Goal: Information Seeking & Learning: Find specific page/section

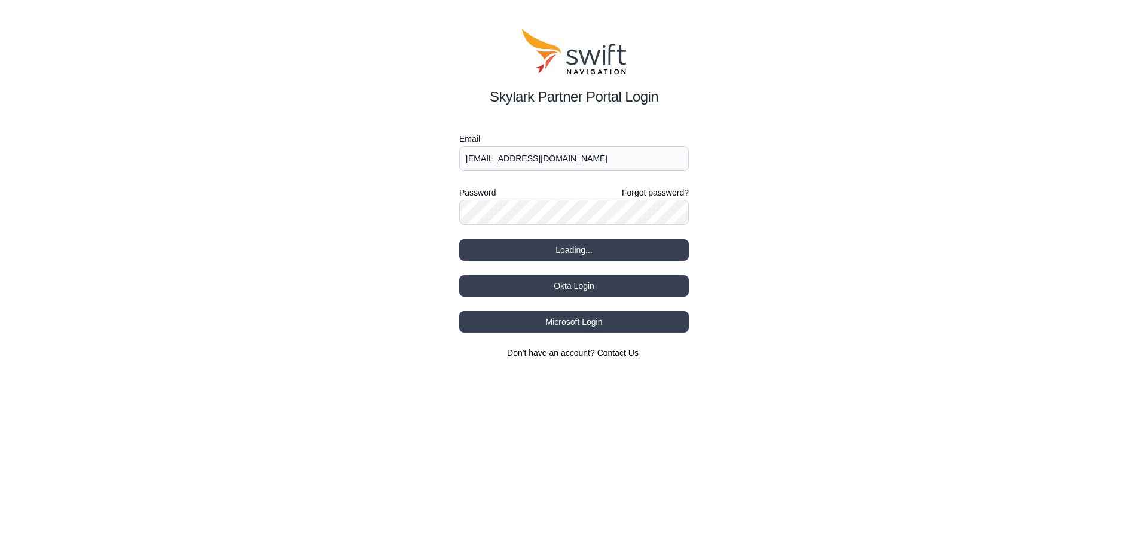
select select
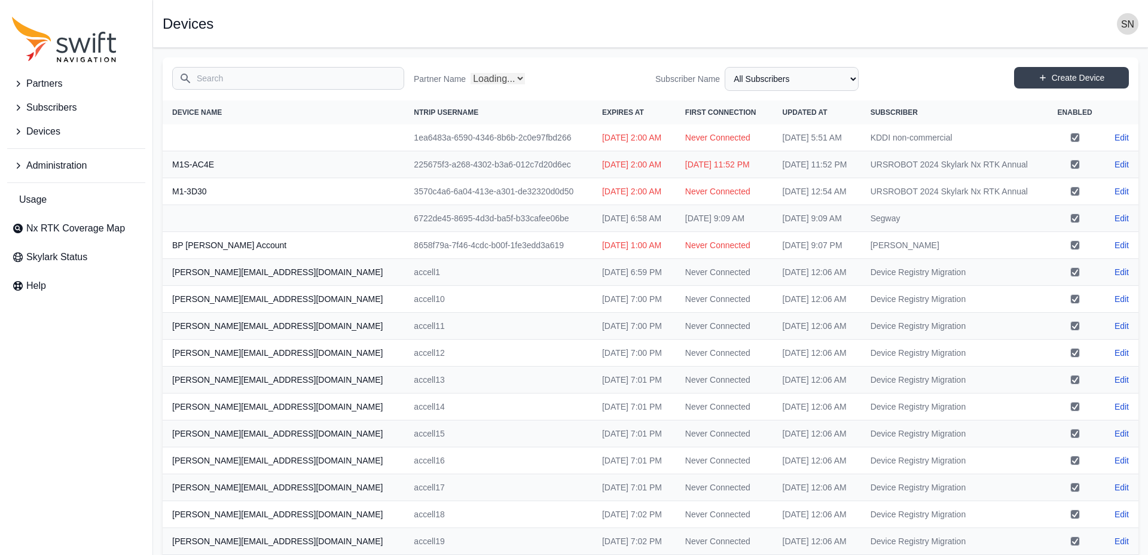
select select "Partner Name"
click at [19, 164] on icon "Sidenav" at bounding box center [18, 166] width 12 height 12
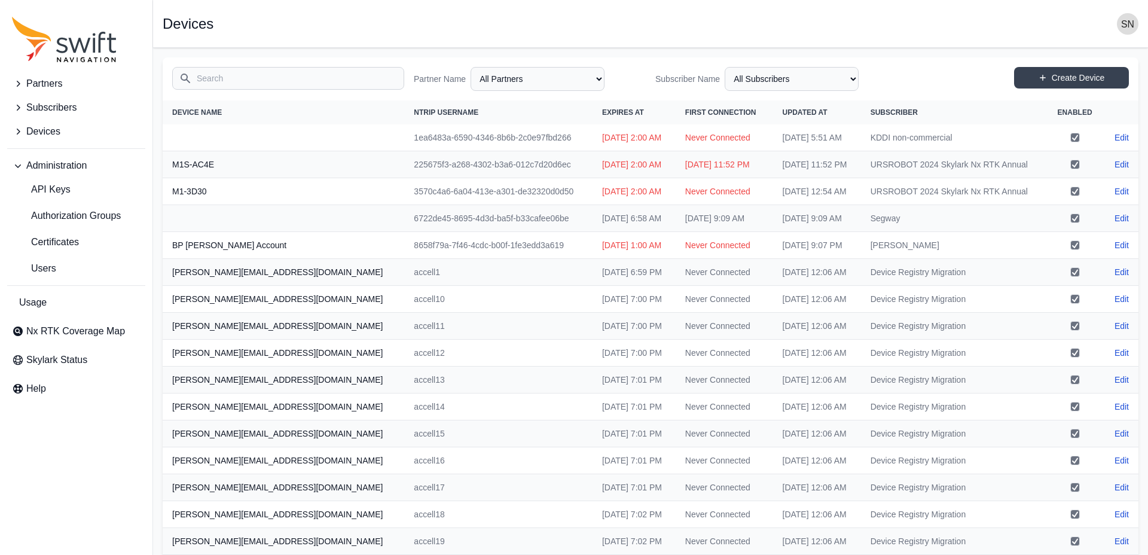
click at [19, 164] on icon "Sidenav" at bounding box center [18, 166] width 12 height 12
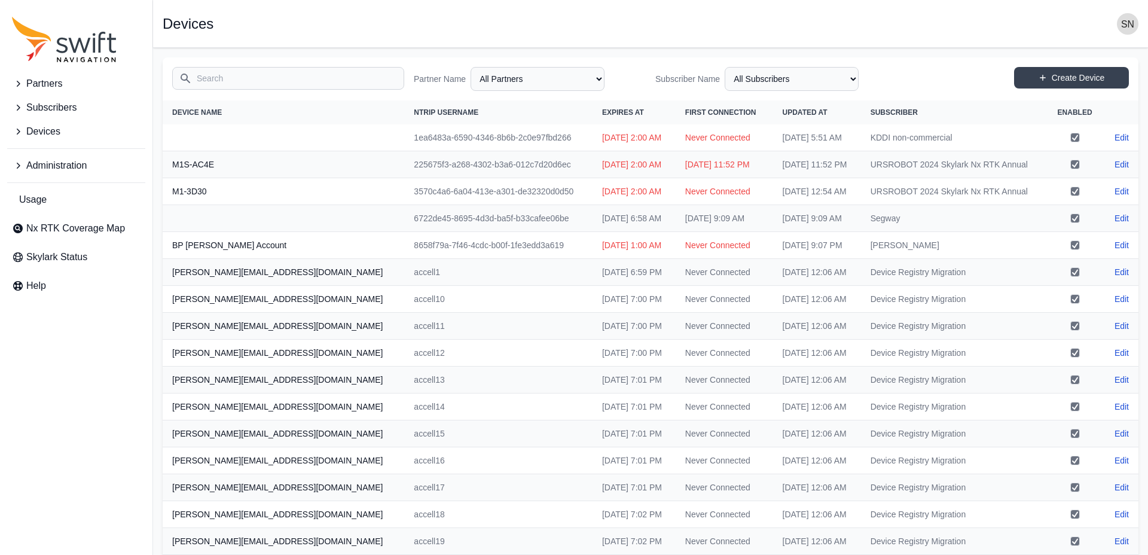
click at [1130, 27] on img "button" at bounding box center [1128, 24] width 22 height 22
click at [1050, 121] on link "Sign out" at bounding box center [1081, 123] width 134 height 22
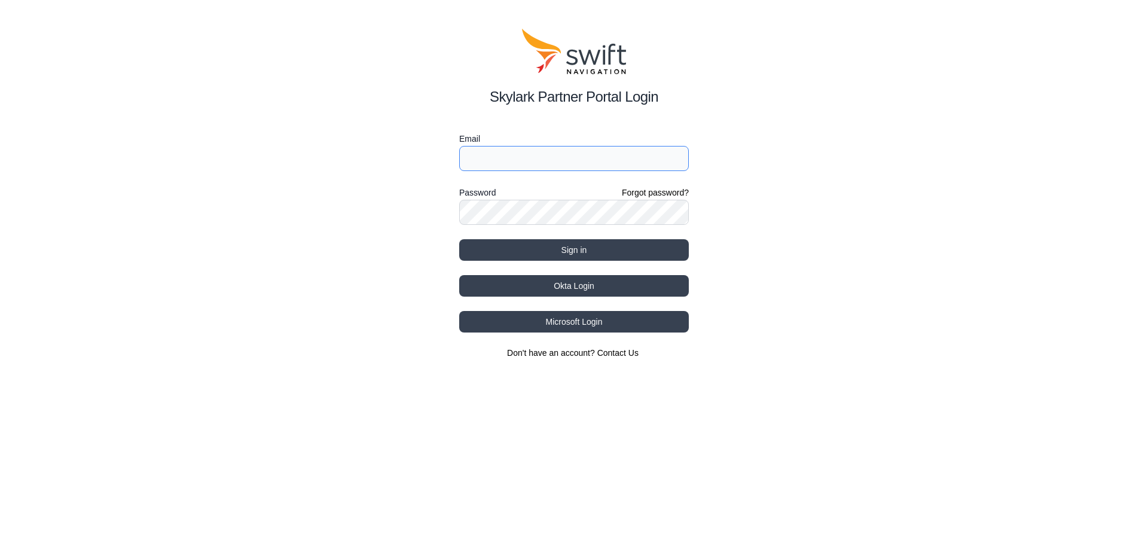
click at [535, 152] on input "Email" at bounding box center [574, 158] width 230 height 25
type input "[EMAIL_ADDRESS][PERSON_NAME][DOMAIN_NAME]"
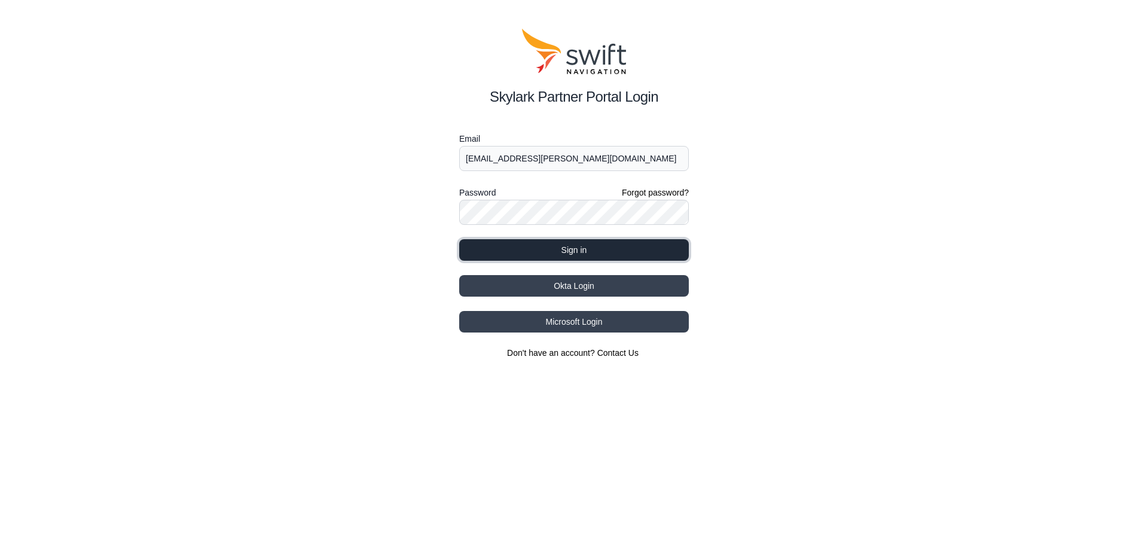
click at [558, 252] on button "Sign in" at bounding box center [574, 250] width 230 height 22
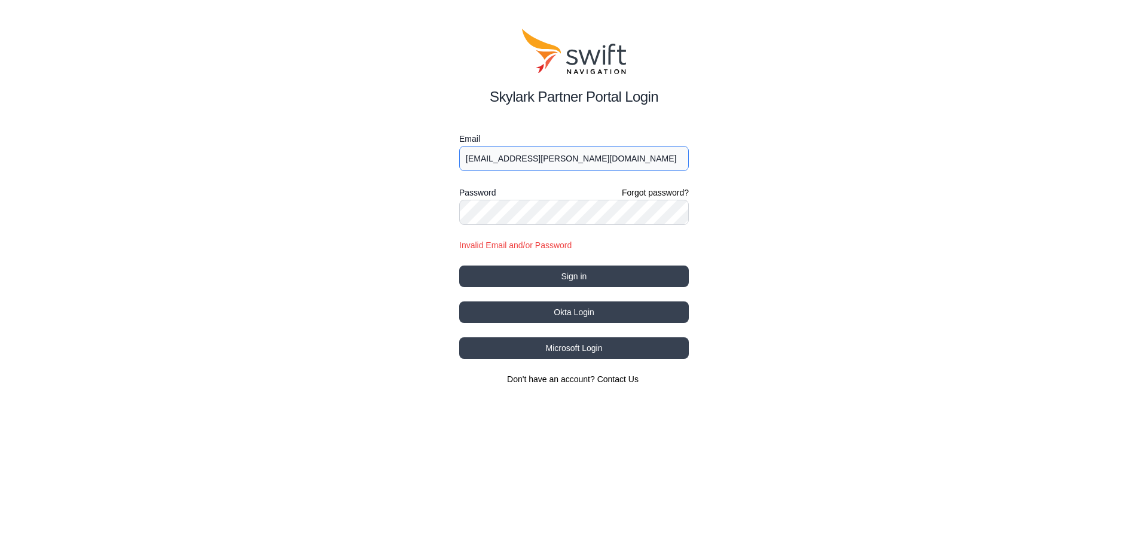
click at [626, 155] on input "[EMAIL_ADDRESS][PERSON_NAME][DOMAIN_NAME]" at bounding box center [574, 158] width 230 height 25
type input "[EMAIL_ADDRESS][DOMAIN_NAME]"
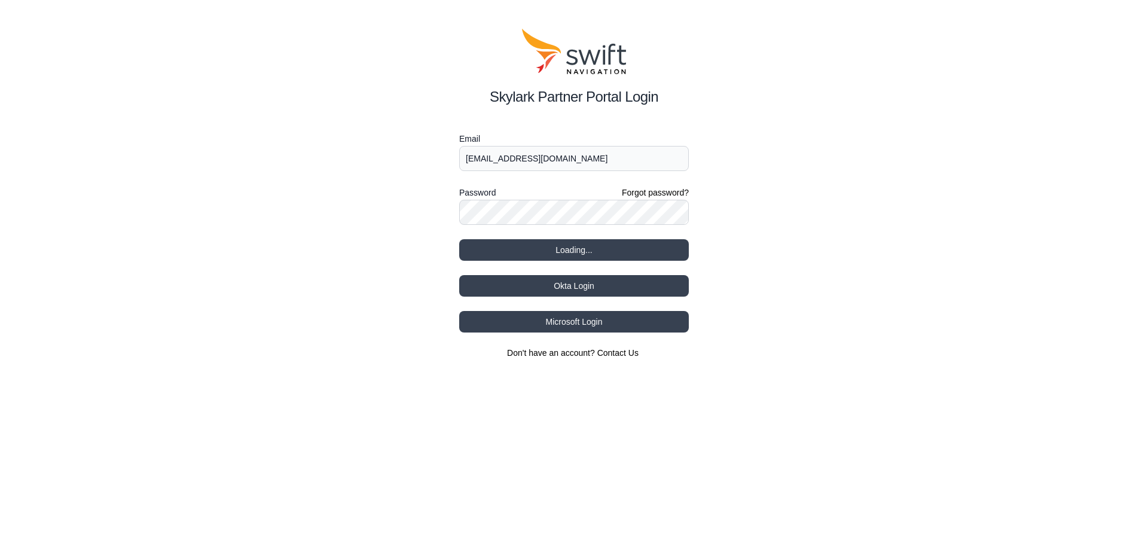
select select
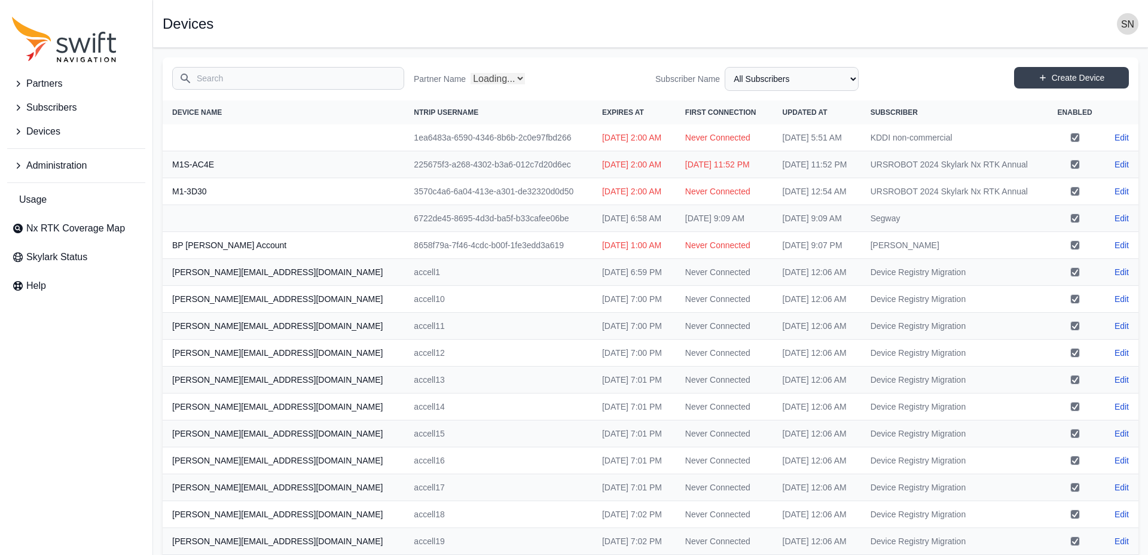
select select "Partner Name"
click at [17, 166] on icon "Sidenav" at bounding box center [18, 166] width 12 height 12
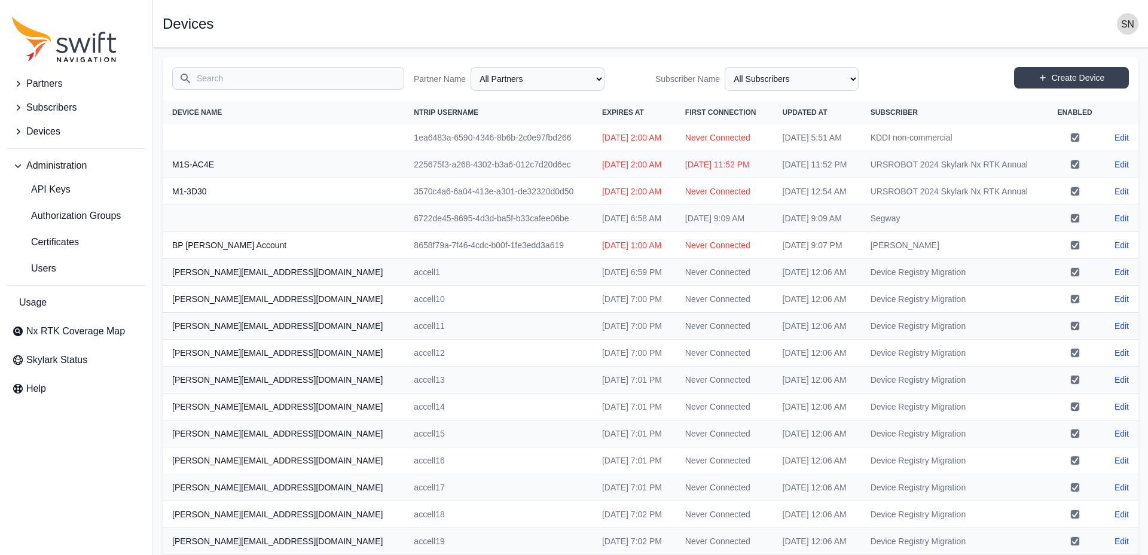
click at [18, 166] on icon "Sidenav" at bounding box center [18, 166] width 12 height 12
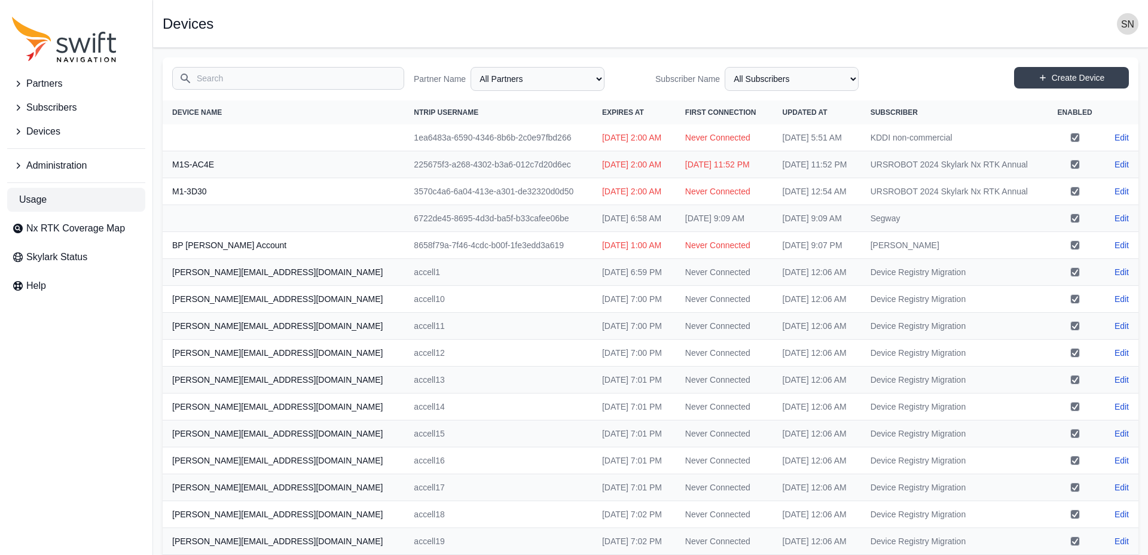
click at [38, 203] on span "Usage" at bounding box center [32, 199] width 27 height 14
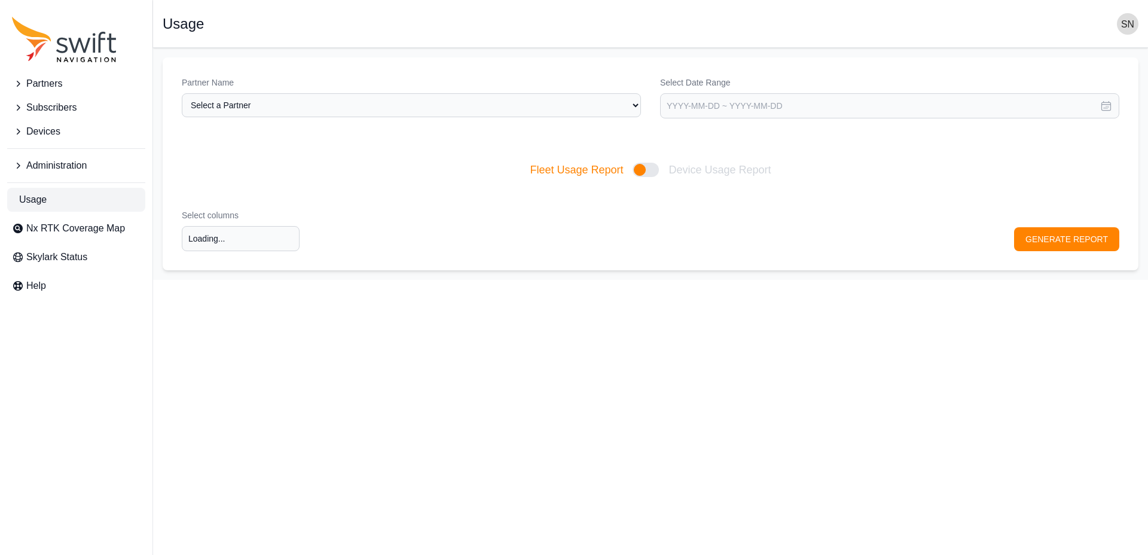
type input "Select columns"
click at [452, 107] on select "Select a Partner AlpsAlpine [PERSON_NAME] Bad Elf Bench Mark Equipment & Suppli…" at bounding box center [411, 105] width 459 height 24
click at [47, 108] on span "Subscribers" at bounding box center [51, 107] width 50 height 14
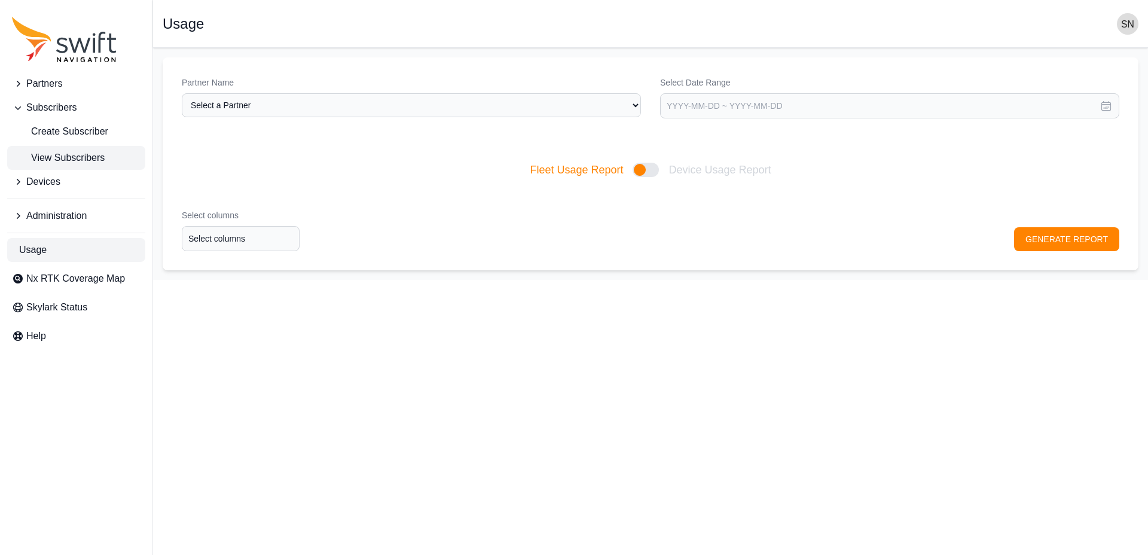
click at [80, 157] on span "View Subscribers" at bounding box center [58, 158] width 93 height 14
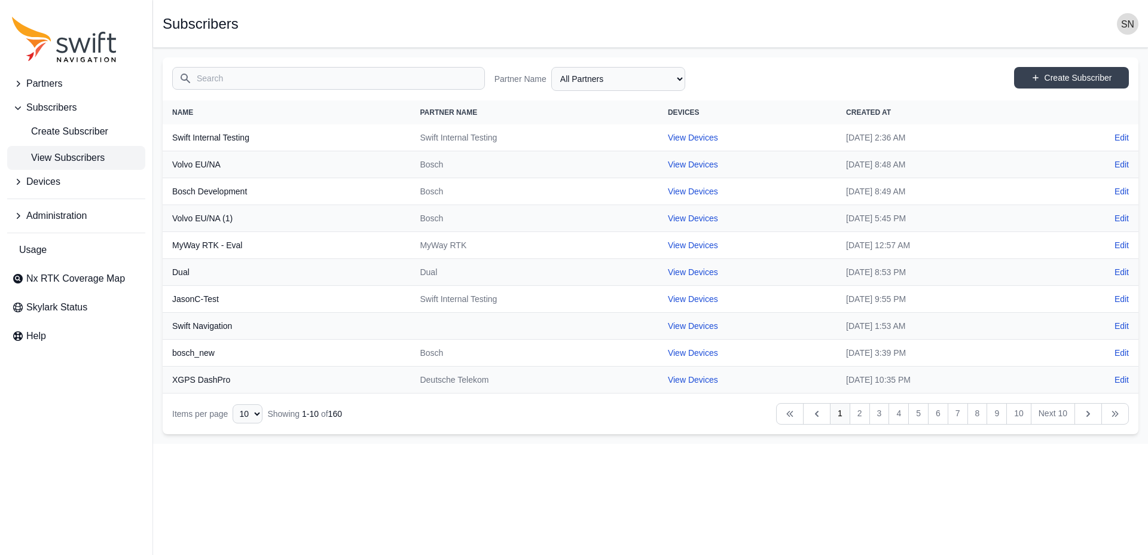
click at [305, 73] on input "Search" at bounding box center [328, 78] width 313 height 23
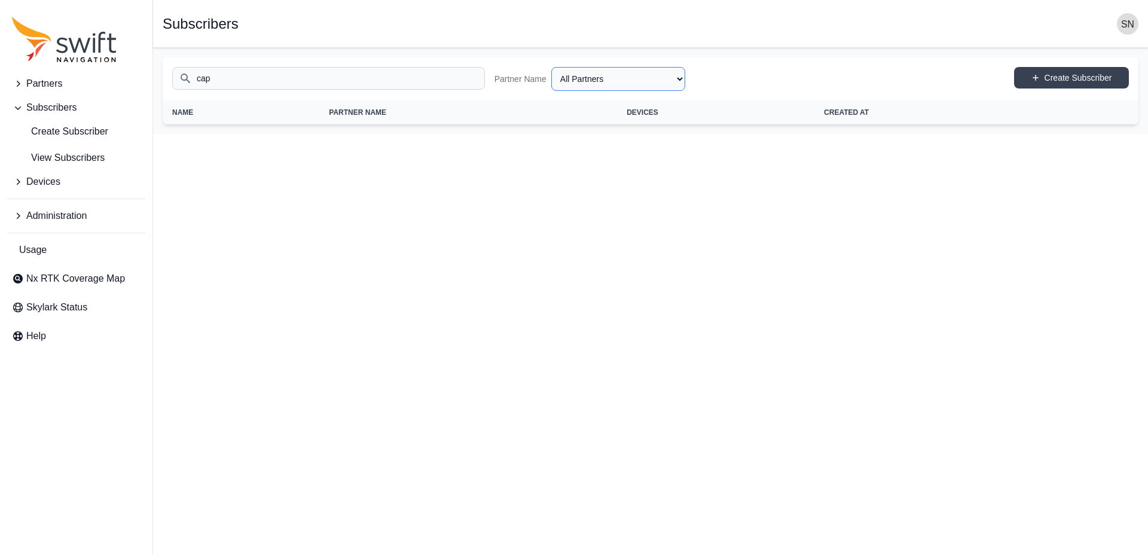
click at [618, 73] on select "All Partners AlpsAlpine [PERSON_NAME] Asensing Bad Elf Bench Mark Equipment & S…" at bounding box center [618, 79] width 134 height 24
click at [551, 67] on select "All Partners AlpsAlpine [PERSON_NAME] Asensing Bad Elf Bench Mark Equipment & S…" at bounding box center [618, 79] width 134 height 24
click at [350, 78] on input "cap" at bounding box center [328, 78] width 313 height 23
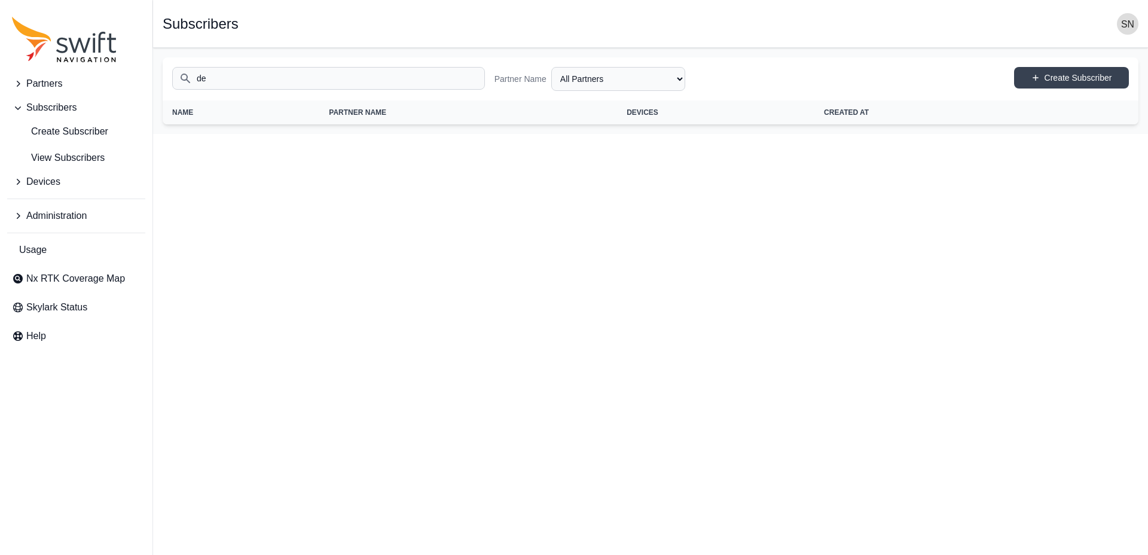
type input "d"
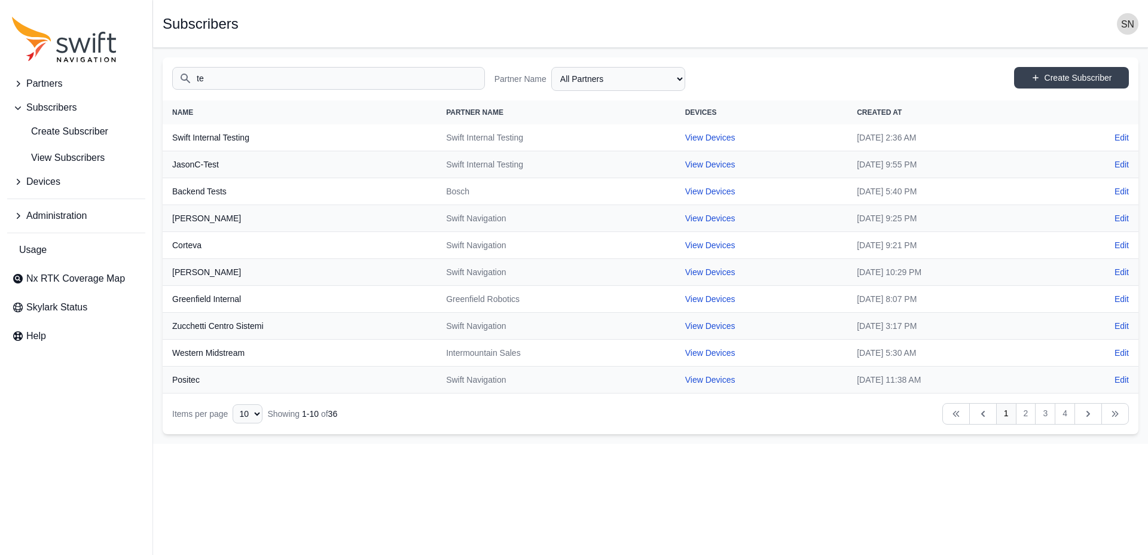
type input "t"
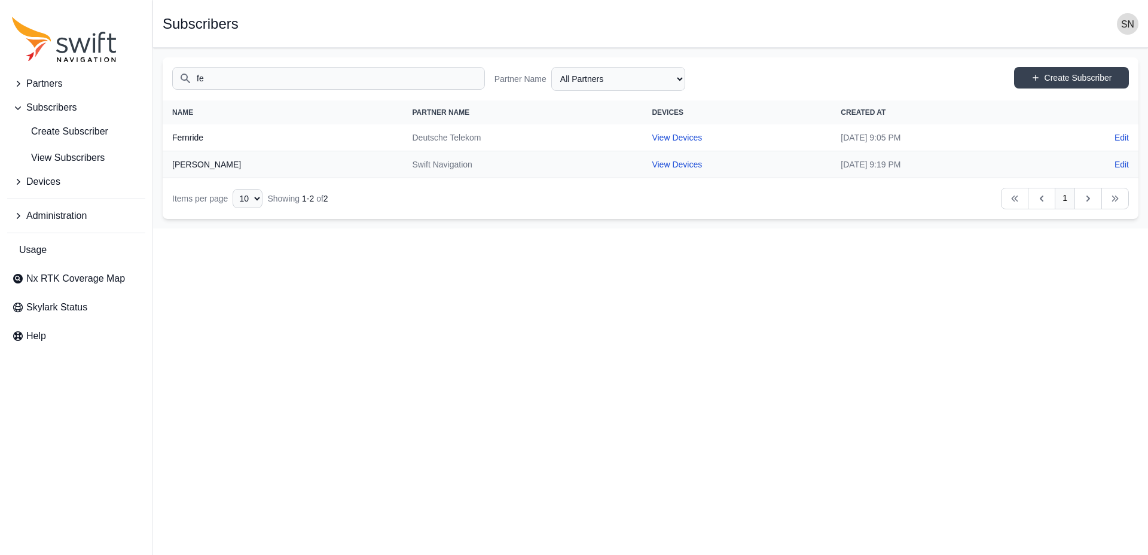
type input "f"
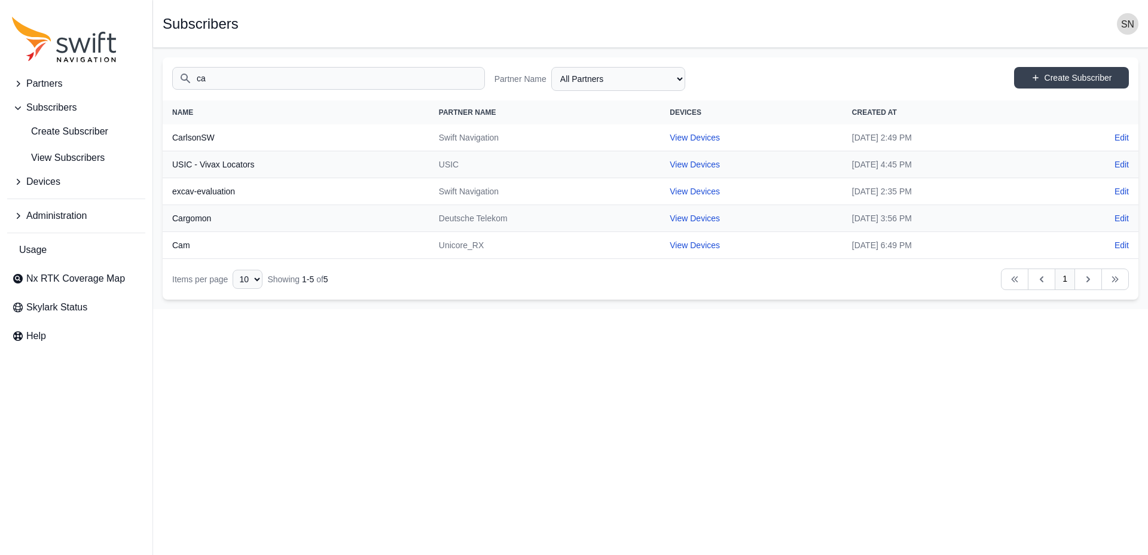
type input "c"
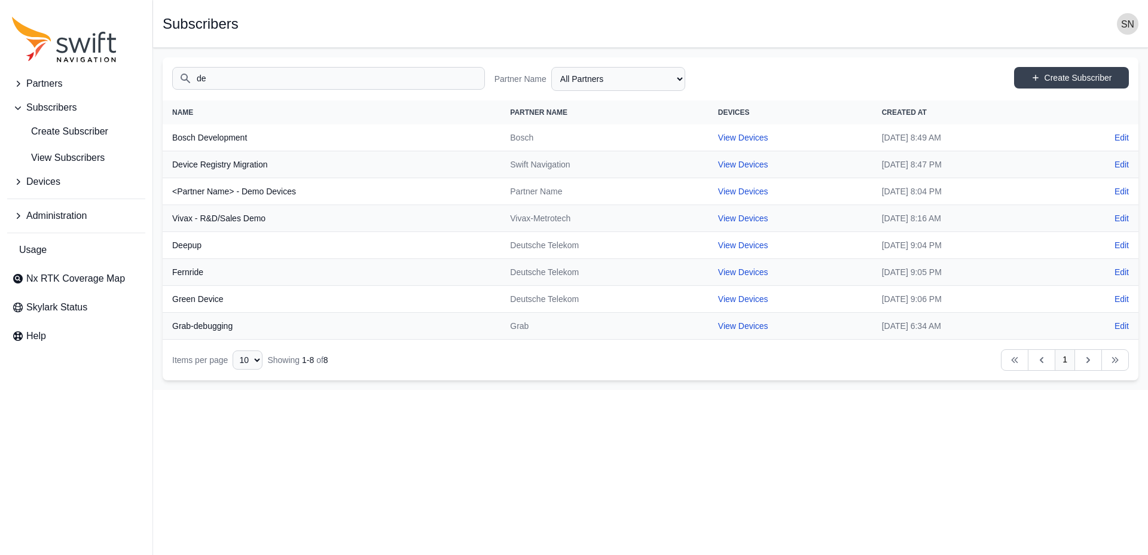
type input "d"
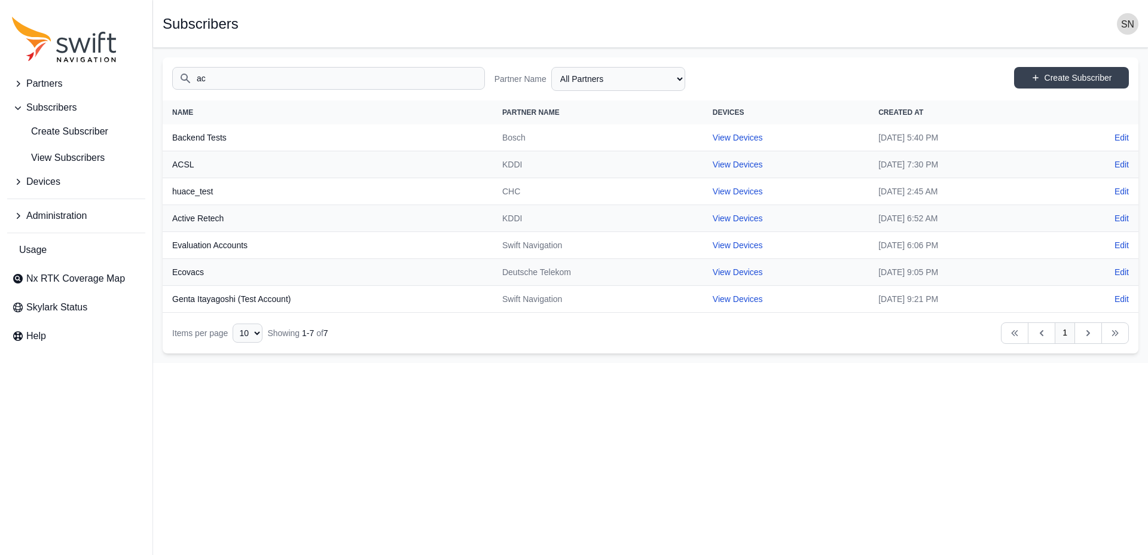
type input "a"
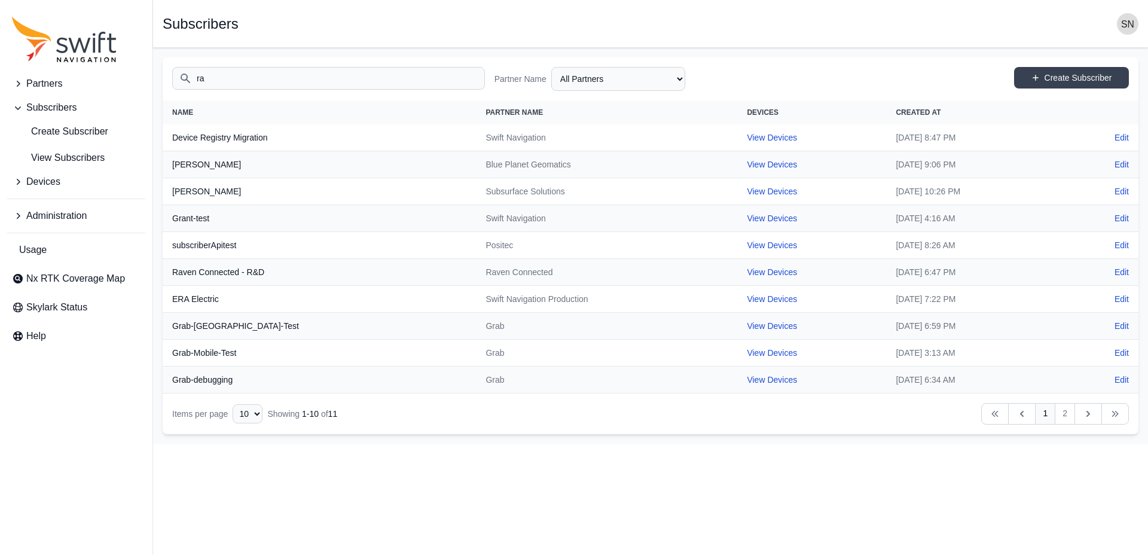
type input "r"
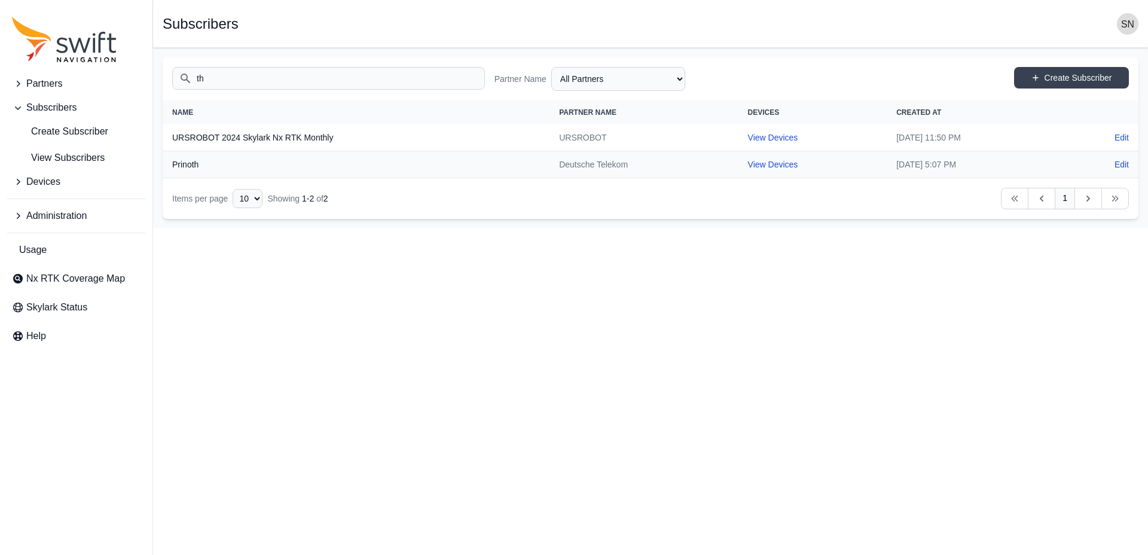
type input "t"
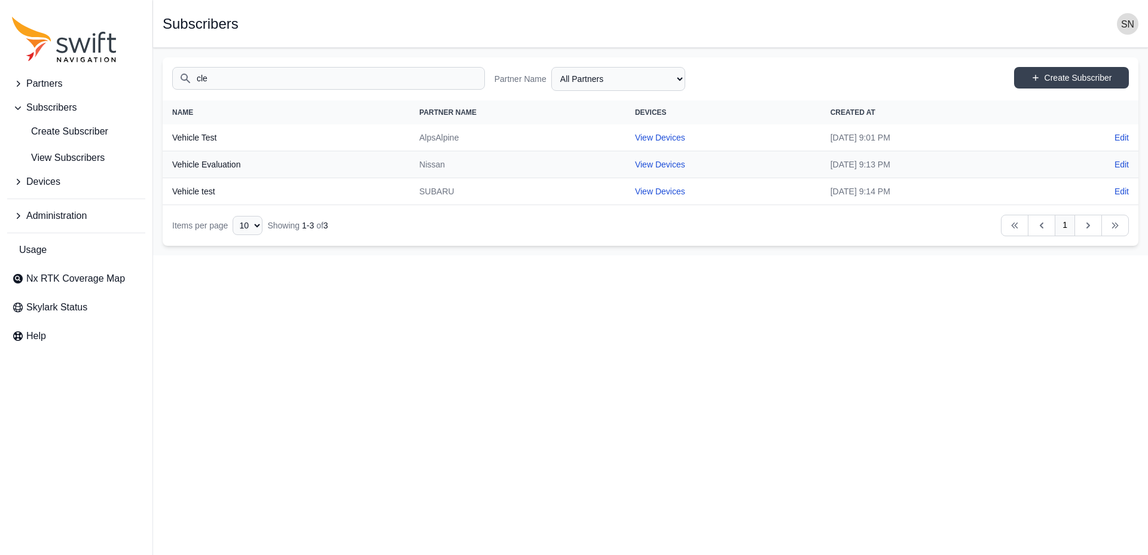
type input "cle"
click at [16, 181] on icon "Sidenav" at bounding box center [18, 182] width 12 height 12
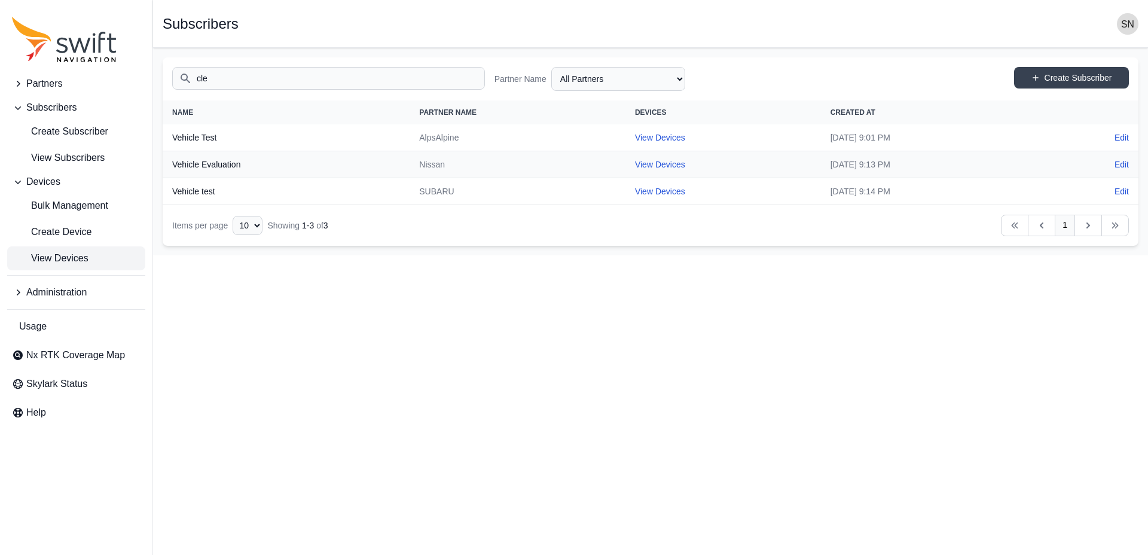
click at [76, 256] on span "View Devices" at bounding box center [50, 258] width 77 height 14
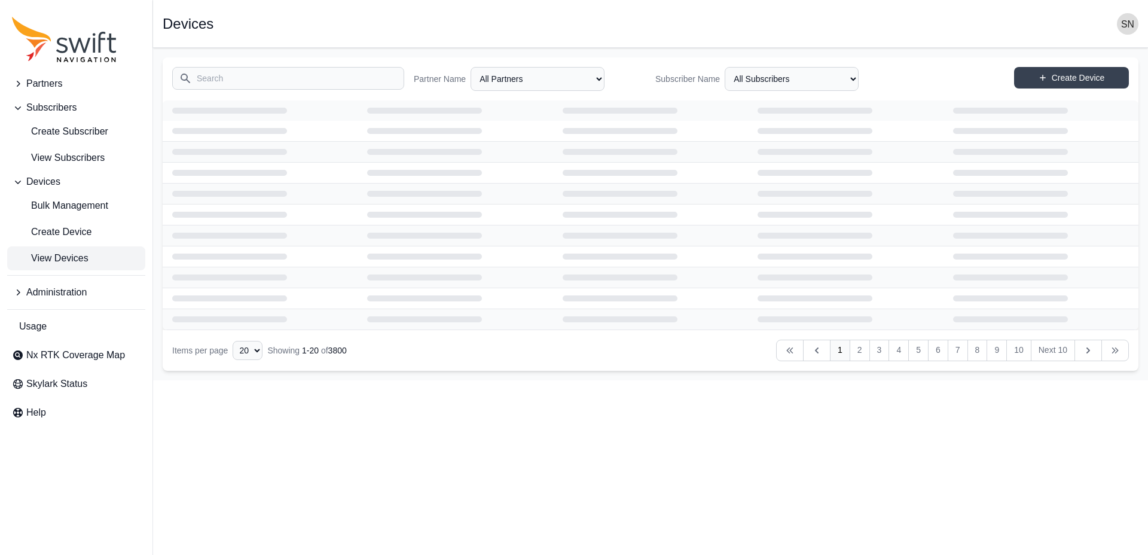
click at [237, 81] on input "Search" at bounding box center [288, 78] width 232 height 23
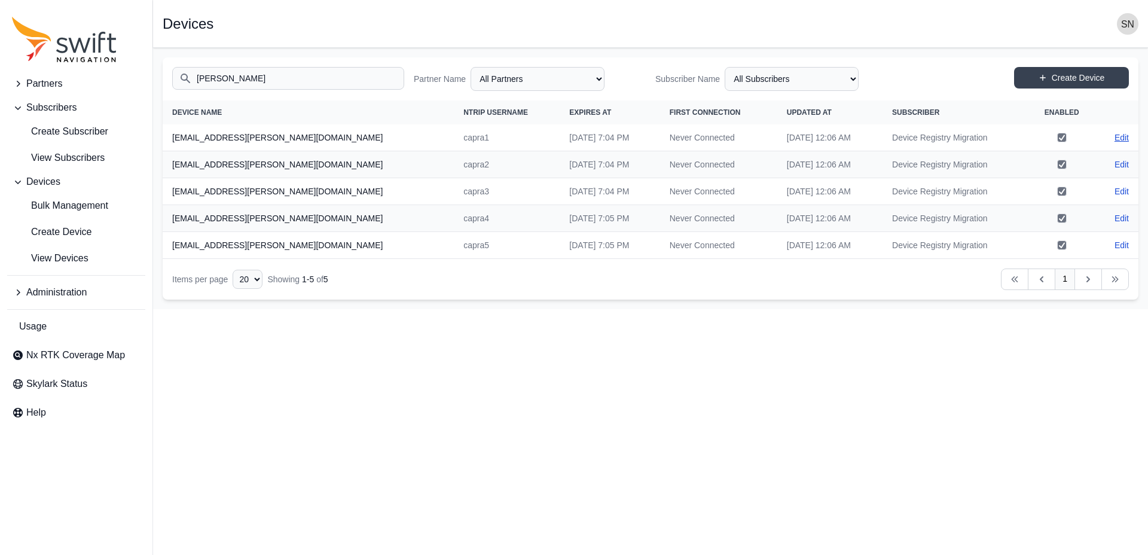
type input "[PERSON_NAME]"
click at [1116, 135] on link "Edit" at bounding box center [1121, 138] width 14 height 12
select select "ab3272ce-40d0-4c94-a524-96a758ab755c"
select select "7e8434a2-c6ea-49f0-86b6-41d2490d7345"
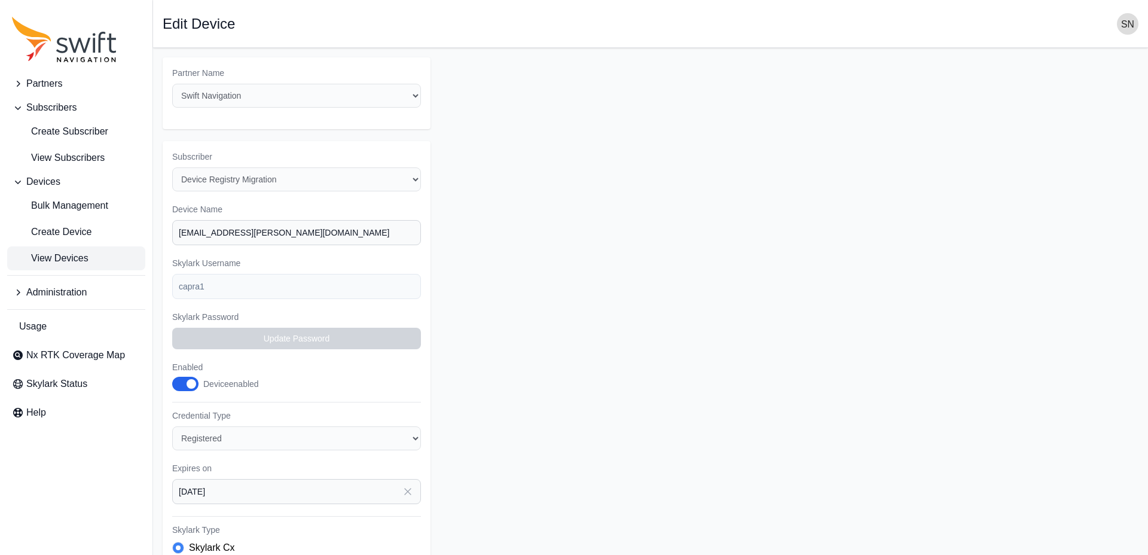
click at [69, 255] on span "View Devices" at bounding box center [50, 258] width 77 height 14
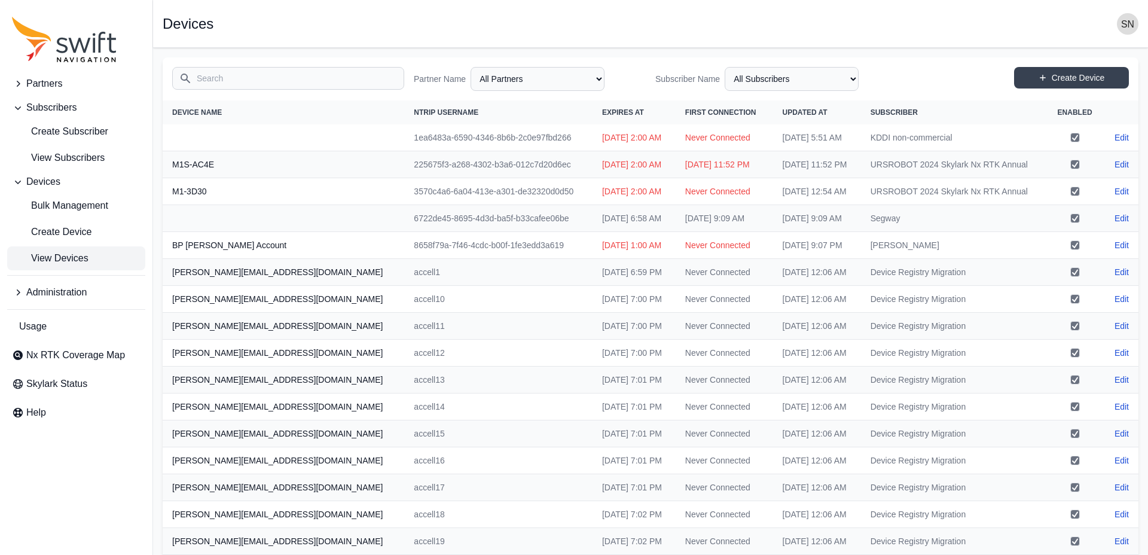
click at [219, 82] on input "Search" at bounding box center [288, 78] width 232 height 23
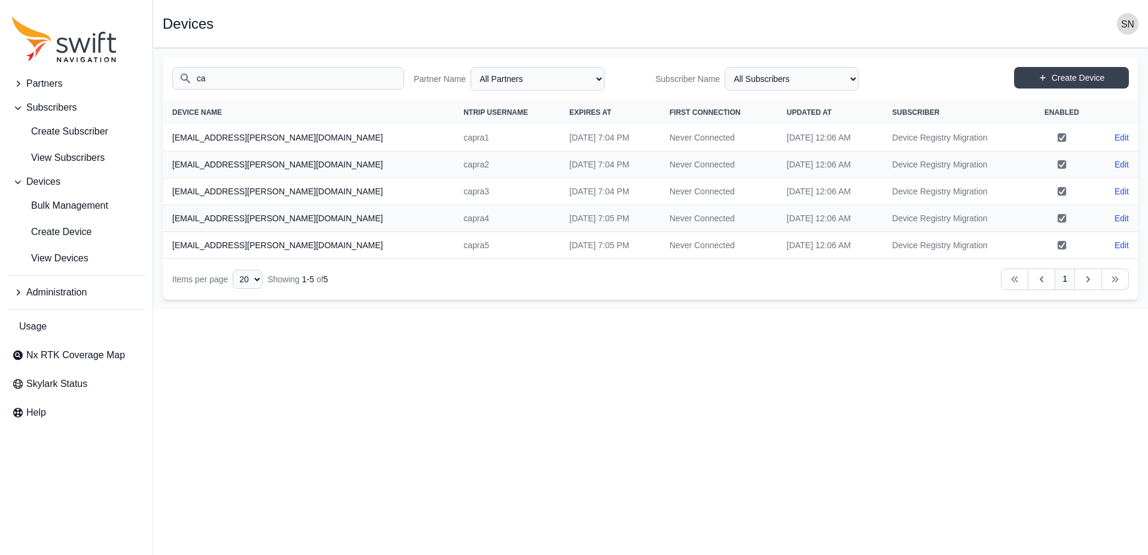
type input "c"
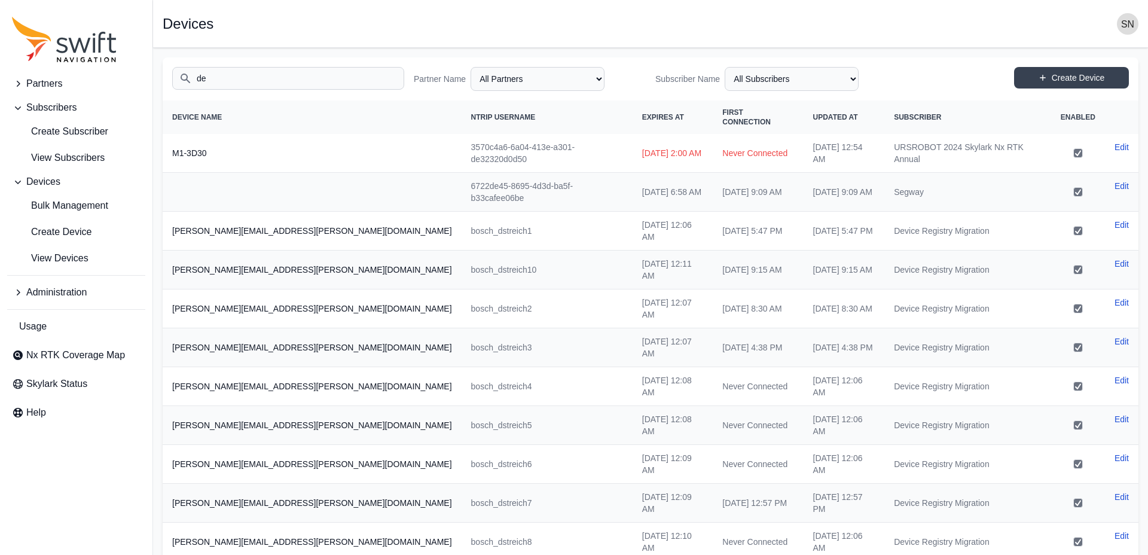
type input "d"
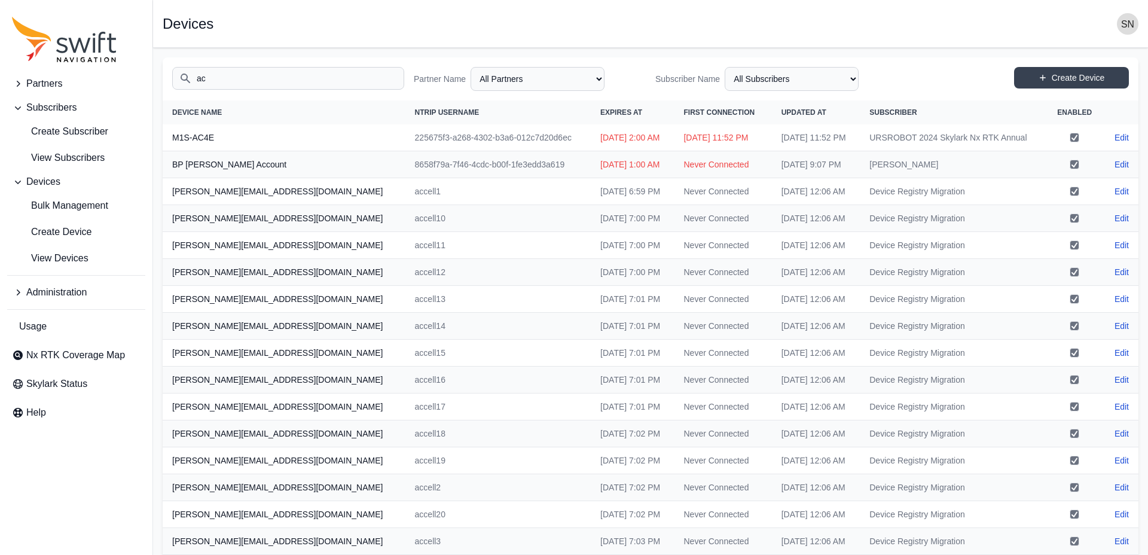
type input "a"
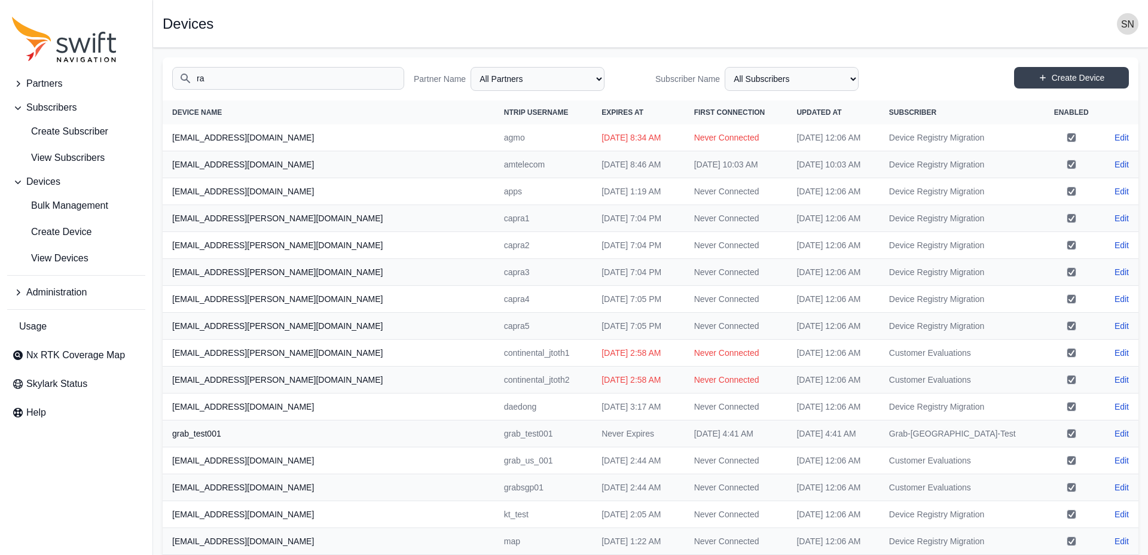
type input "r"
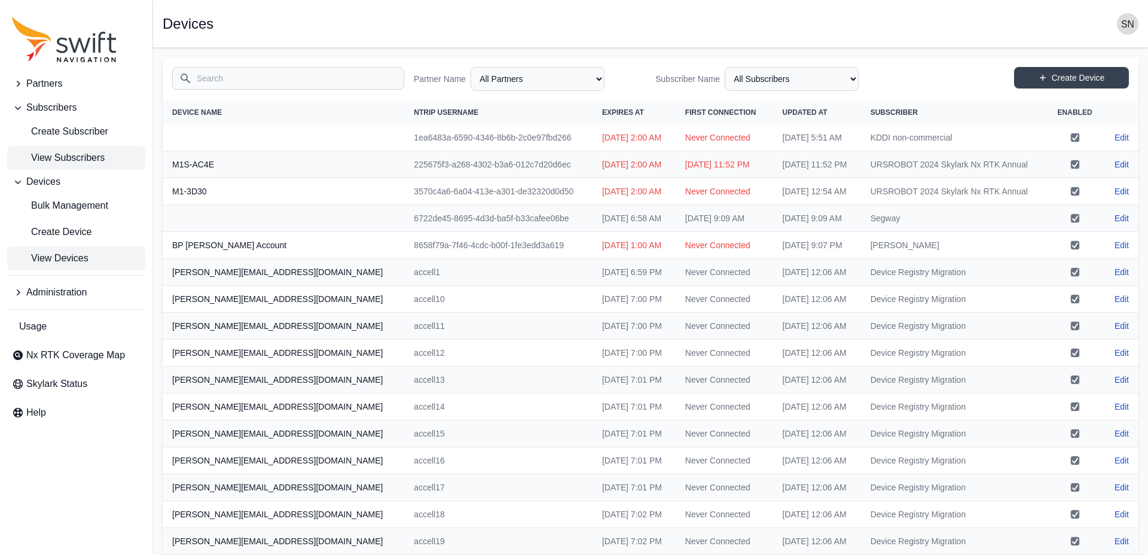
click at [47, 153] on span "View Subscribers" at bounding box center [58, 158] width 93 height 14
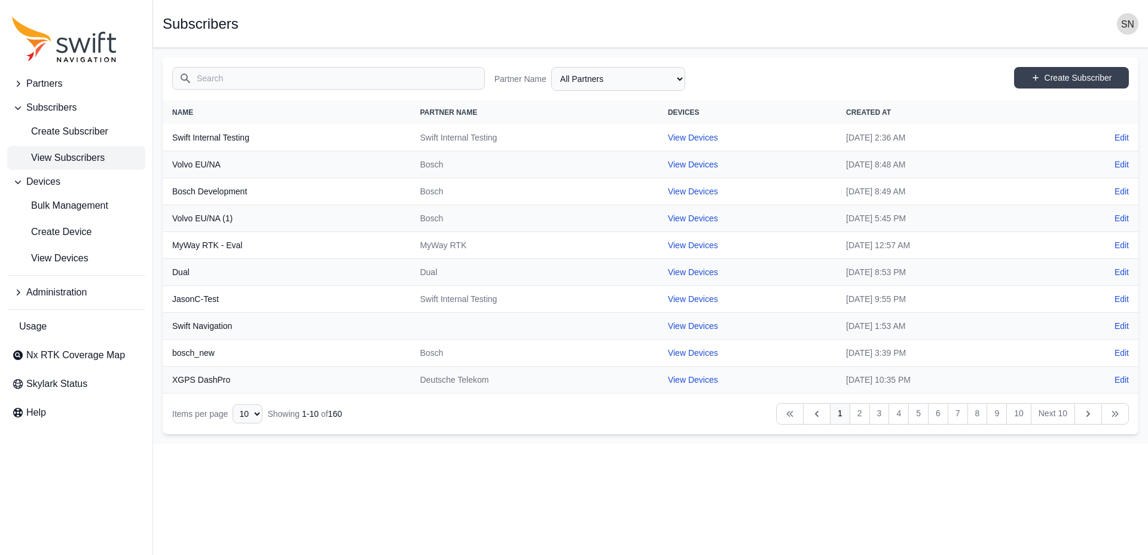
click at [225, 77] on input "Search" at bounding box center [328, 78] width 313 height 23
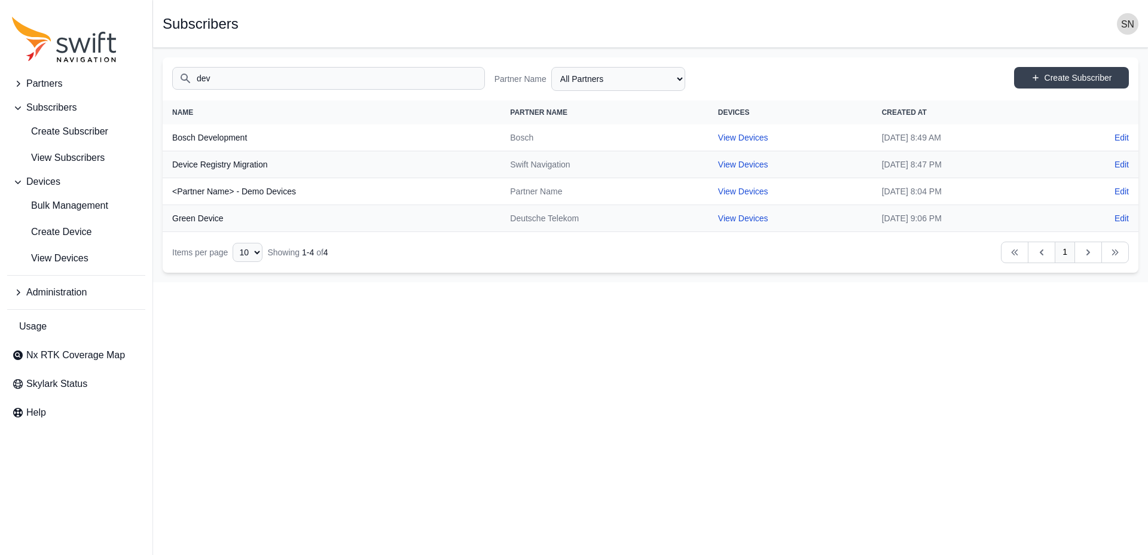
type input "dev"
click at [227, 161] on th "Device Registry Migration" at bounding box center [332, 164] width 338 height 27
click at [718, 164] on link "View Devices" at bounding box center [743, 165] width 50 height 10
select select "7e8434a2-c6ea-49f0-86b6-41d2490d7345"
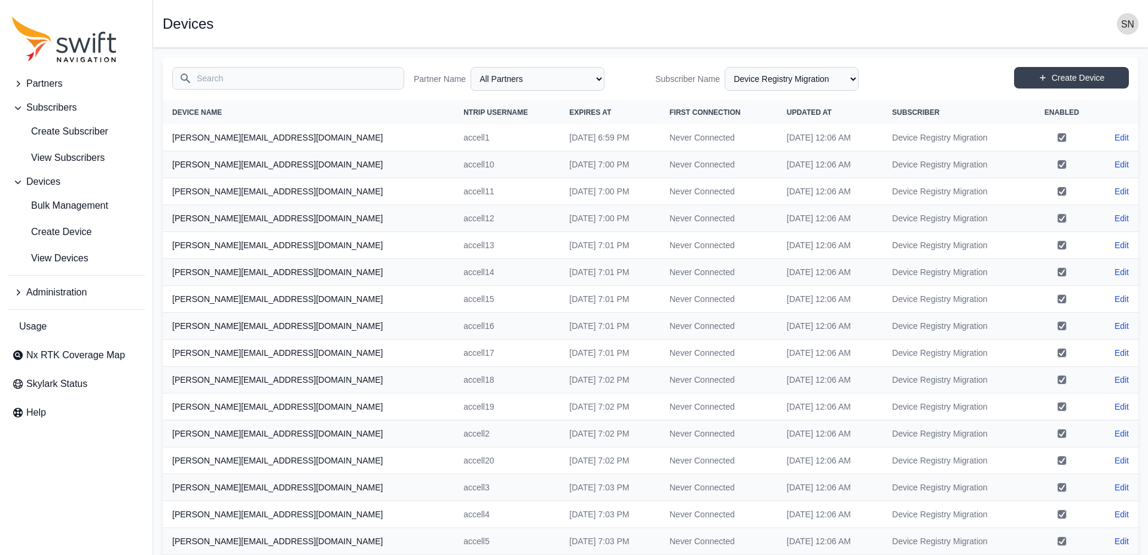
scroll to position [158, 0]
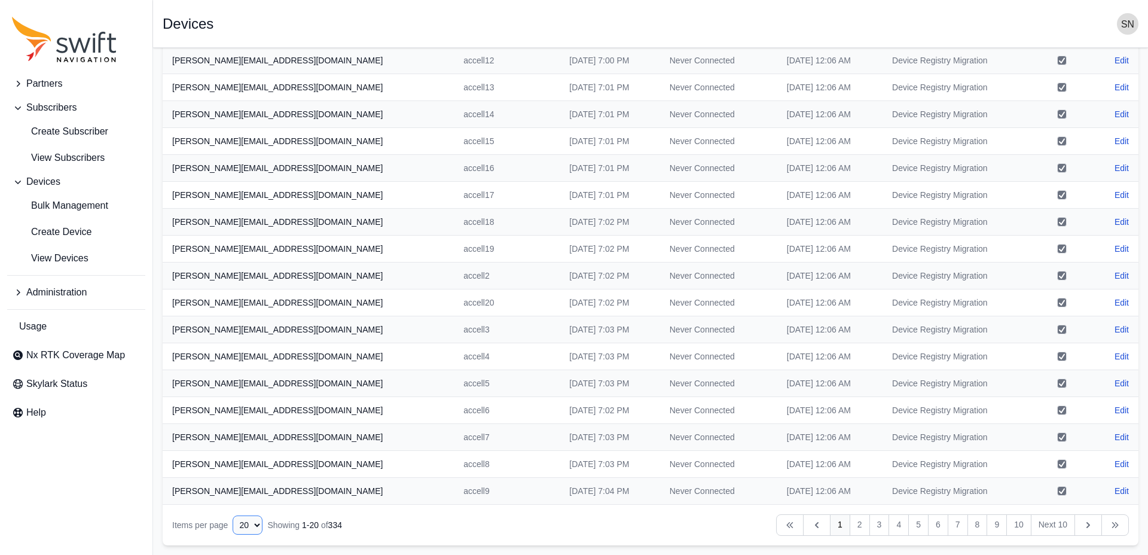
click at [258, 527] on select "10 15 20 25 50" at bounding box center [248, 524] width 30 height 19
select select "50"
click at [233, 534] on select "10 15 20 25 50" at bounding box center [248, 524] width 30 height 19
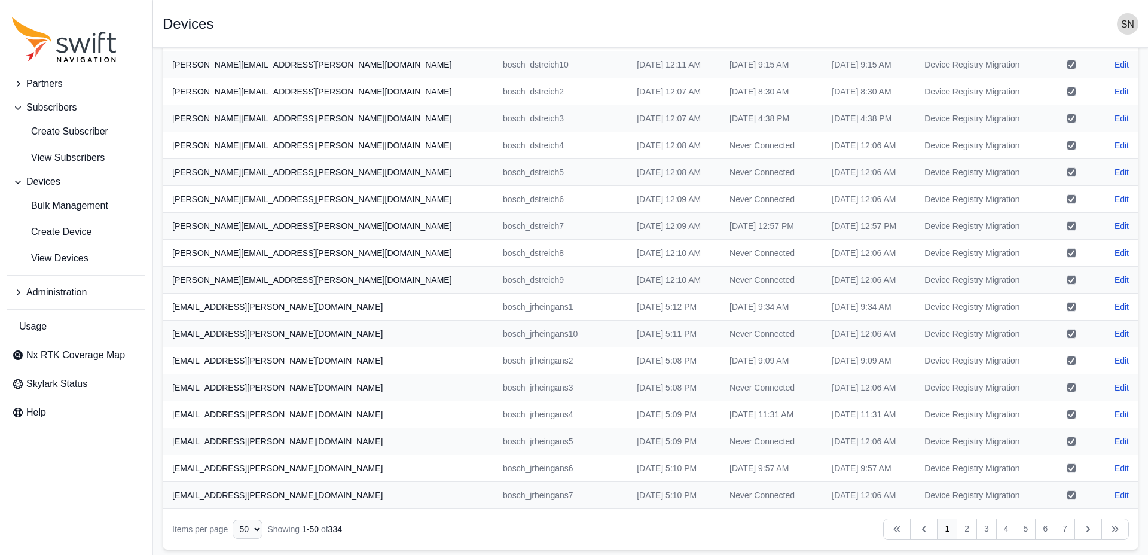
scroll to position [965, 0]
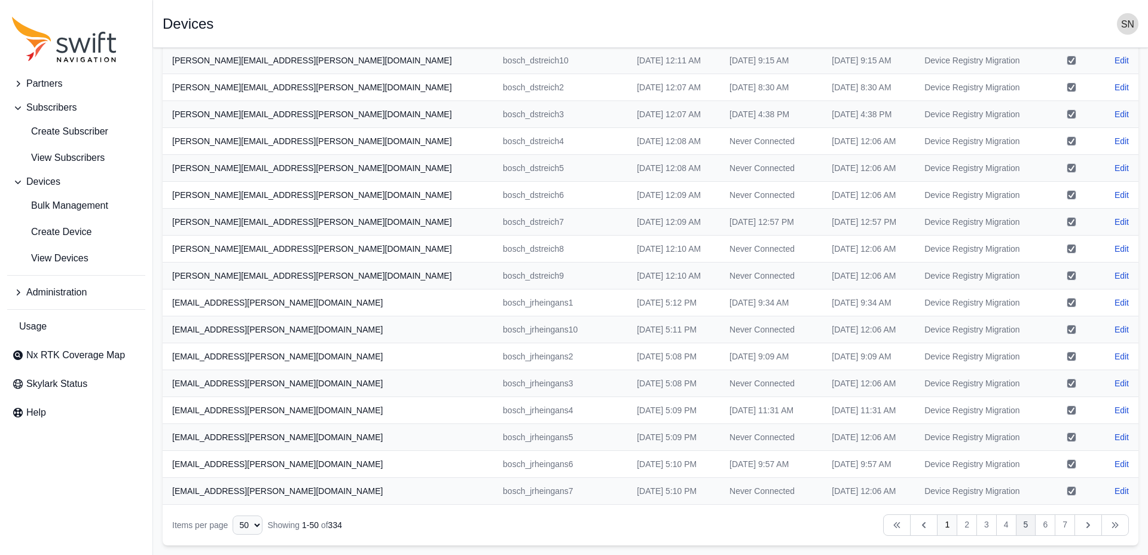
click at [1024, 525] on link "5" at bounding box center [1026, 525] width 20 height 22
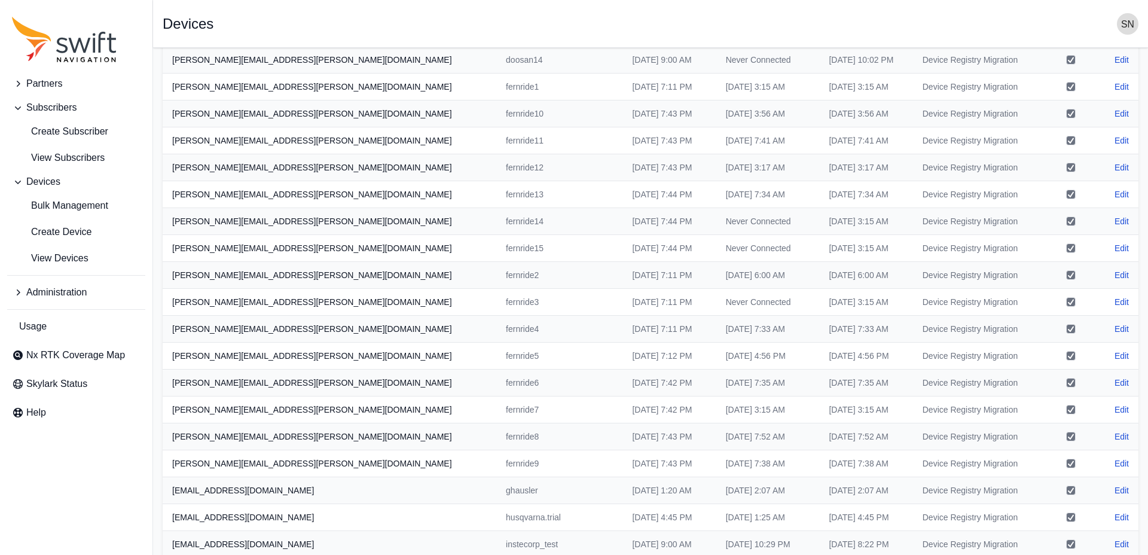
scroll to position [231, 0]
